Goal: Task Accomplishment & Management: Manage account settings

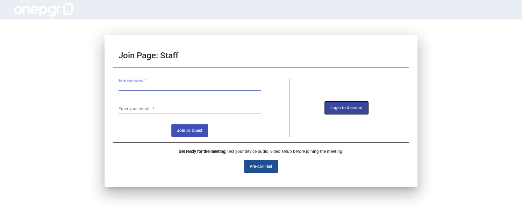
click at [349, 108] on span "Login to Account" at bounding box center [346, 108] width 32 height 5
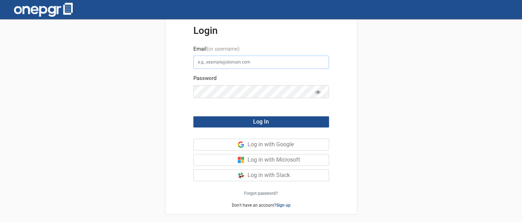
type input "[EMAIL_ADDRESS][DOMAIN_NAME]"
click at [316, 92] on icon at bounding box center [317, 92] width 5 height 5
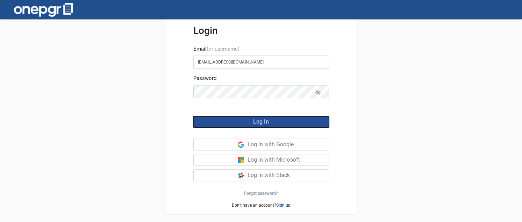
click at [296, 118] on button "Log In" at bounding box center [261, 121] width 136 height 11
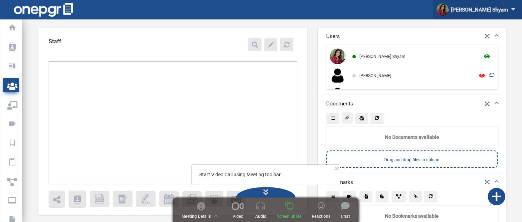
click at [495, 12] on div "[PERSON_NAME] Shyam arrow_drop_down" at bounding box center [477, 9] width 82 height 13
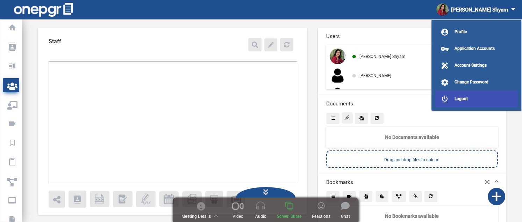
click at [466, 98] on span "Logout" at bounding box center [460, 98] width 13 height 5
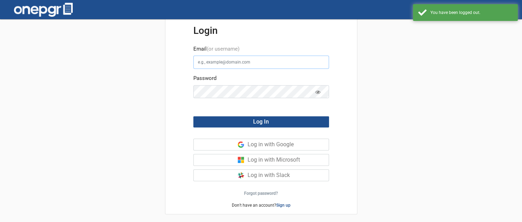
type input "[EMAIL_ADDRESS][DOMAIN_NAME]"
